Goal: Task Accomplishment & Management: Manage account settings

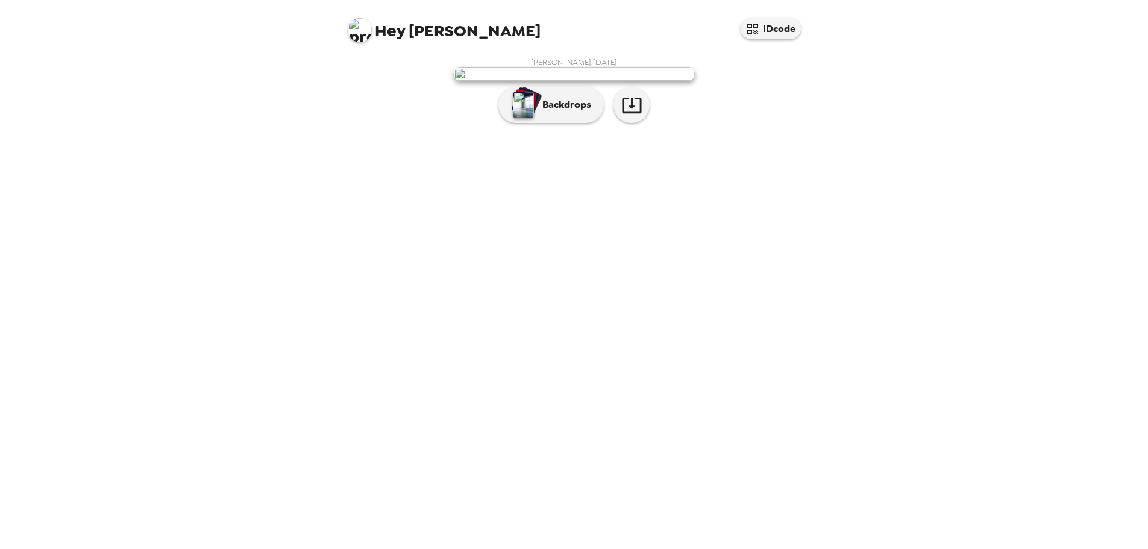
click at [392, 29] on span "Hey" at bounding box center [390, 31] width 30 height 22
click at [380, 27] on span "Hey" at bounding box center [390, 31] width 30 height 22
click at [357, 33] on img at bounding box center [360, 30] width 24 height 24
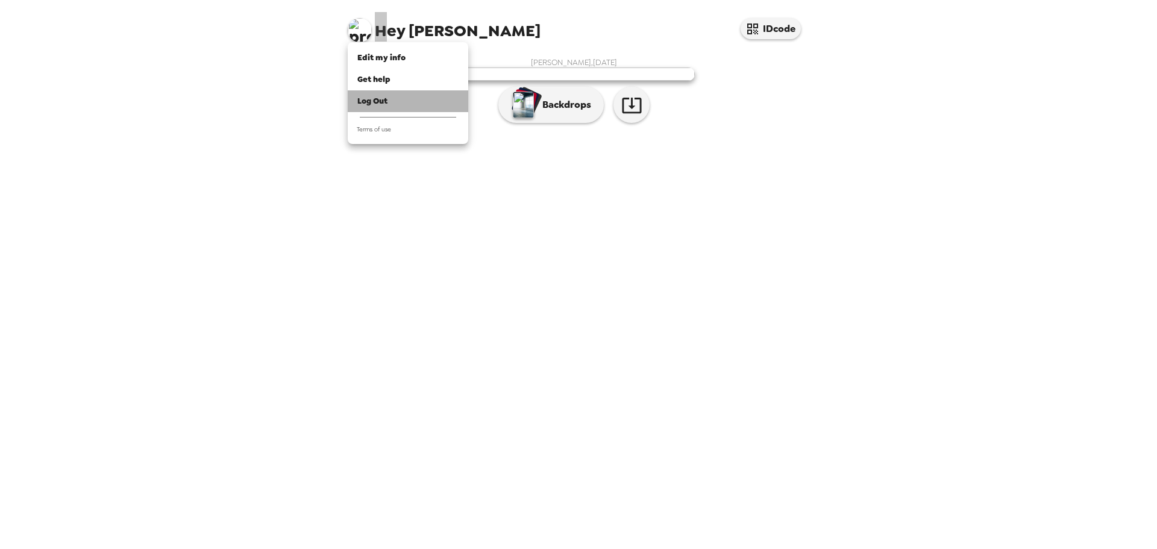
click at [393, 98] on div "Log Out" at bounding box center [407, 101] width 101 height 12
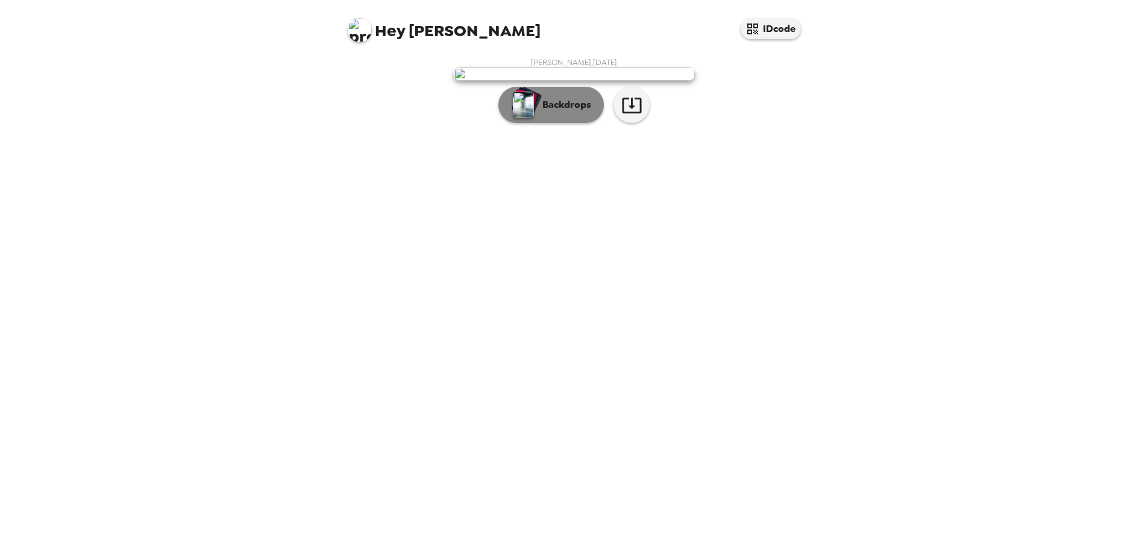
click at [592, 123] on button "Backdrops" at bounding box center [550, 105] width 105 height 36
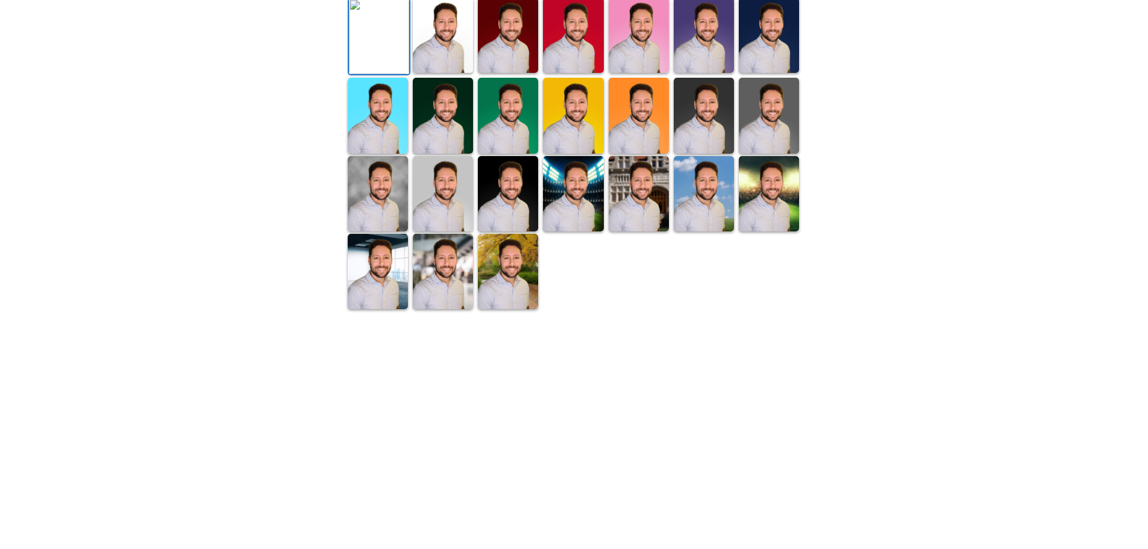
scroll to position [214, 0]
click at [462, 309] on img at bounding box center [443, 271] width 60 height 75
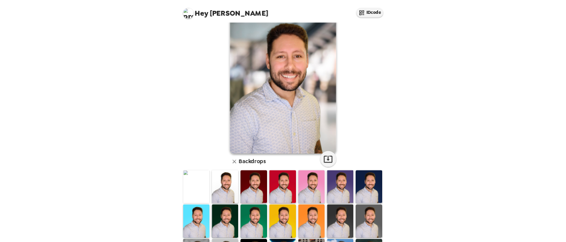
scroll to position [0, 0]
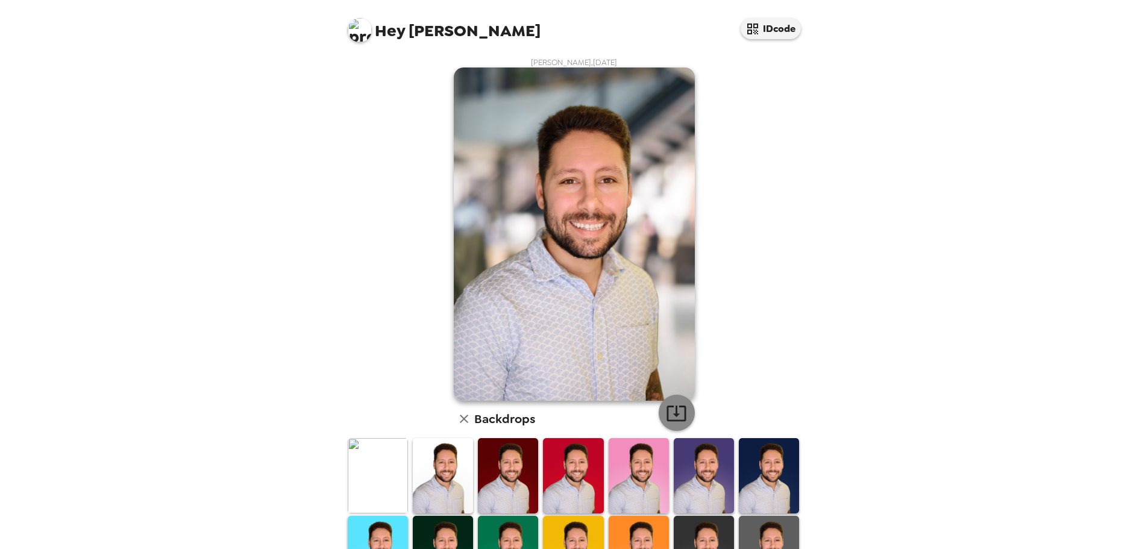
click at [686, 414] on button "button" at bounding box center [677, 413] width 36 height 36
